Goal: Navigation & Orientation: Find specific page/section

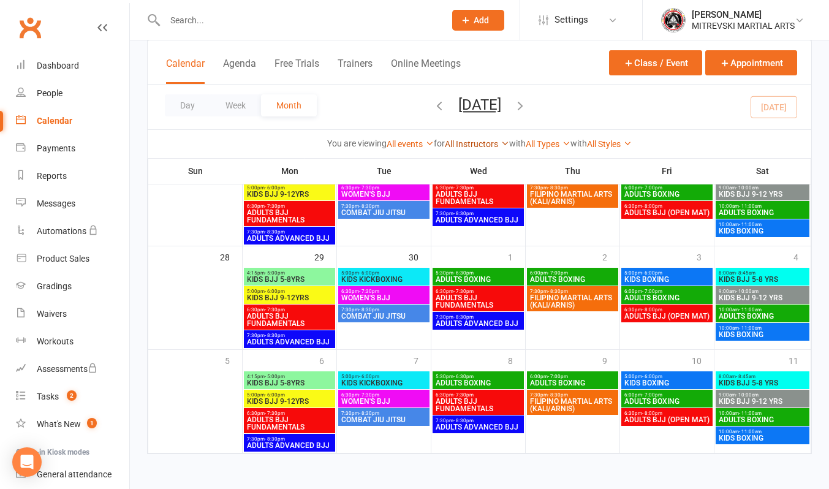
scroll to position [429, 0]
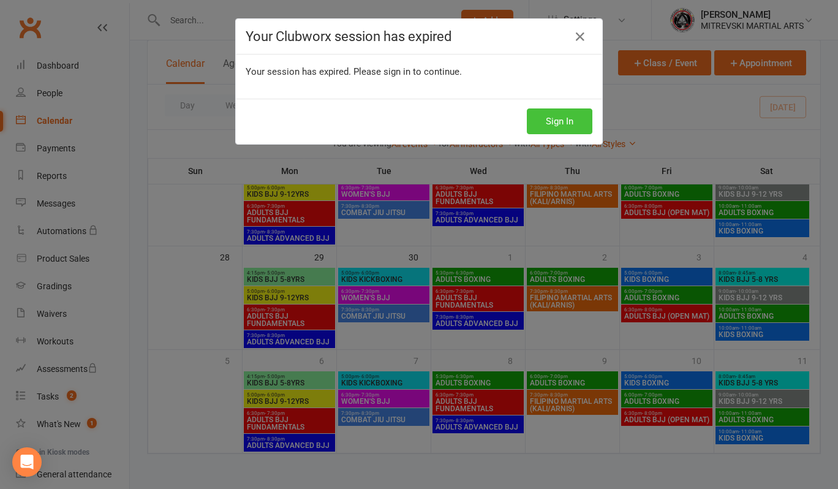
click at [569, 126] on button "Sign In" at bounding box center [560, 121] width 66 height 26
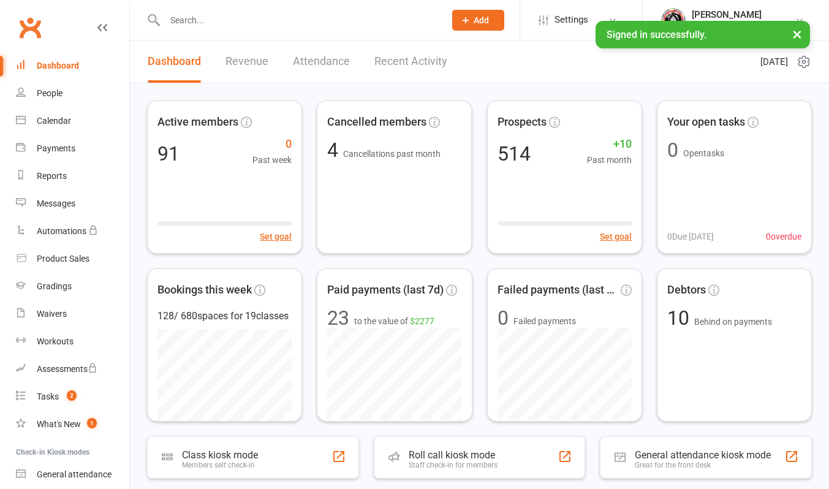
click at [398, 62] on link "Recent Activity" at bounding box center [410, 61] width 73 height 42
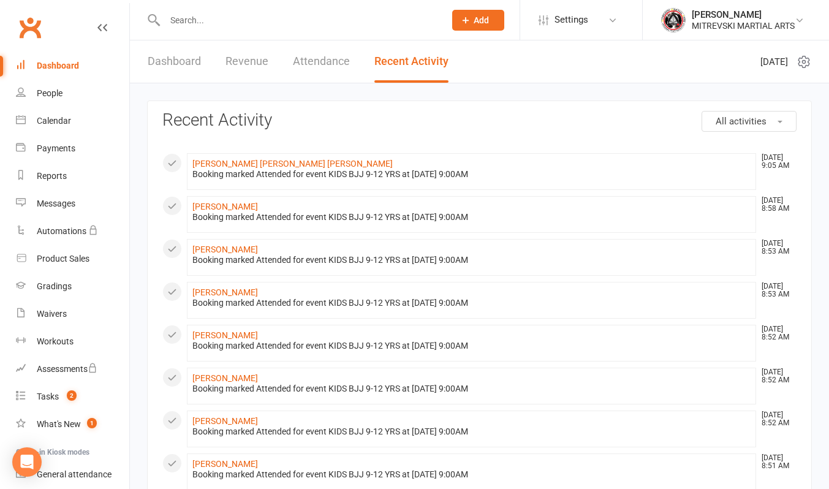
click at [184, 66] on link "Dashboard" at bounding box center [174, 61] width 53 height 42
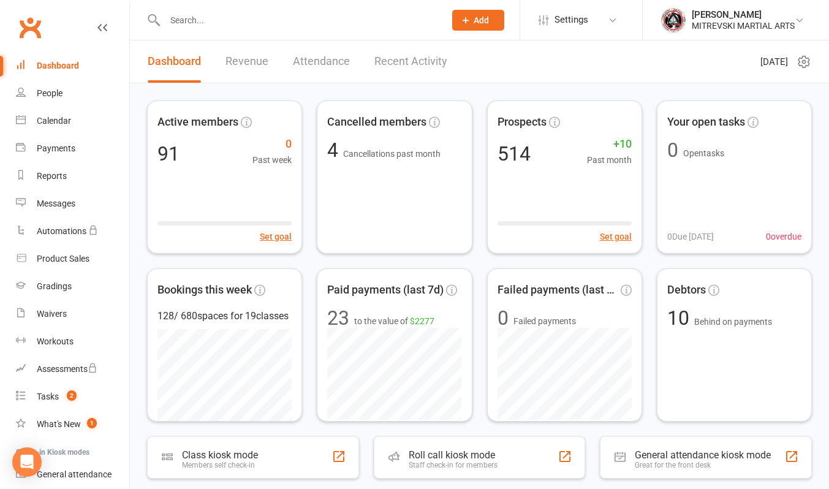
click at [77, 66] on div "Dashboard" at bounding box center [58, 66] width 42 height 10
